Goal: Transaction & Acquisition: Purchase product/service

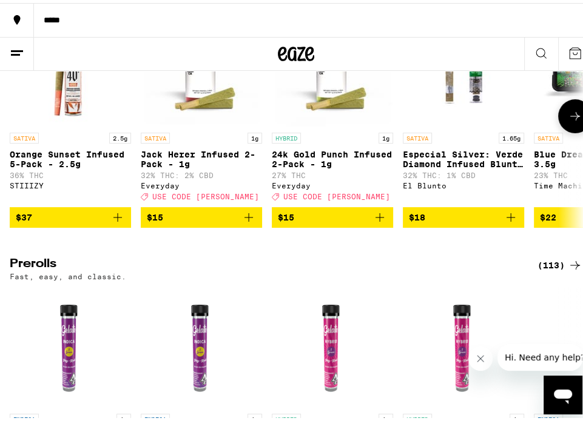
scroll to position [2547, 0]
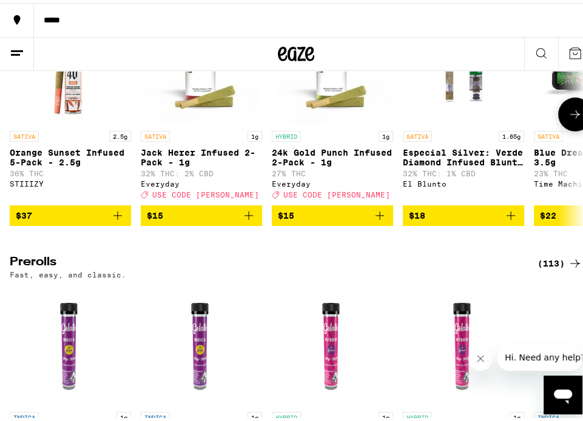
click at [61, 122] on img "Open page for Orange Sunset Infused 5-Pack - 2.5g from STIIIZY" at bounding box center [70, 61] width 121 height 121
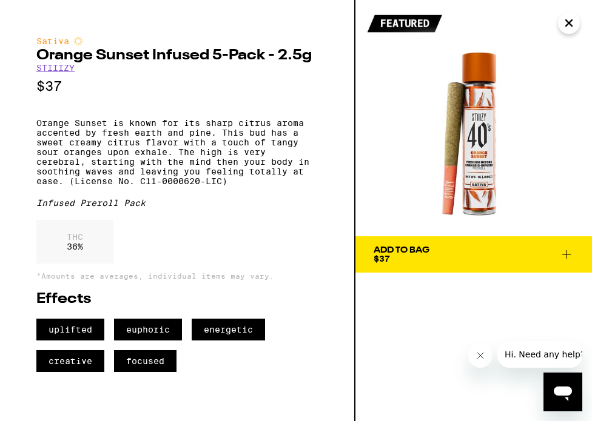
drag, startPoint x: 263, startPoint y: 36, endPoint x: 242, endPoint y: 36, distance: 20.6
click at [263, 36] on div "Sativa Orange Sunset Infused 5-Pack - 2.5g STIIIZY $37 Orange Sunset is known f…" at bounding box center [177, 210] width 355 height 421
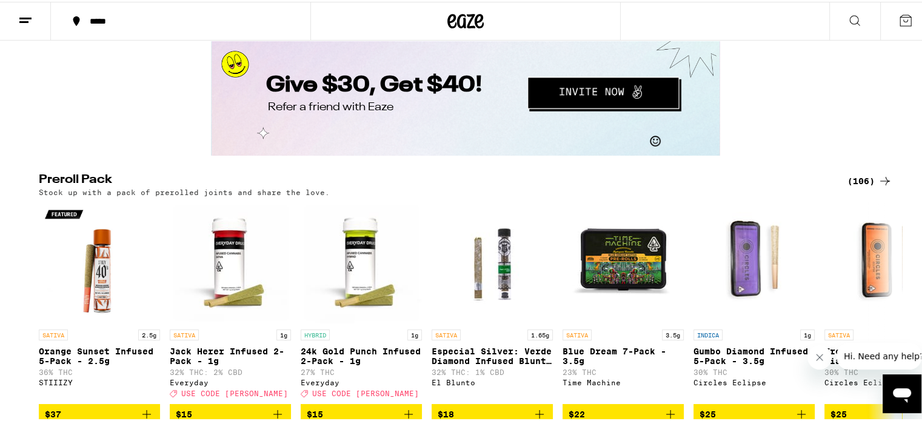
scroll to position [2098, 0]
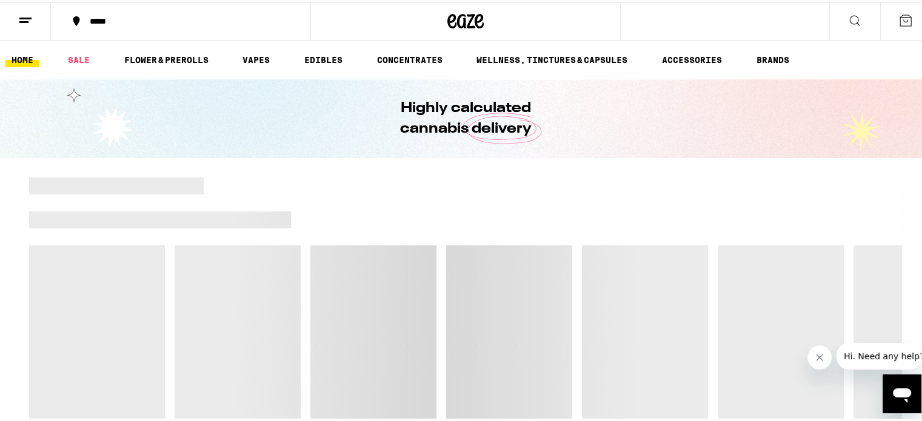
click at [817, 357] on icon "Close message from company" at bounding box center [819, 358] width 10 height 10
